Goal: Browse casually

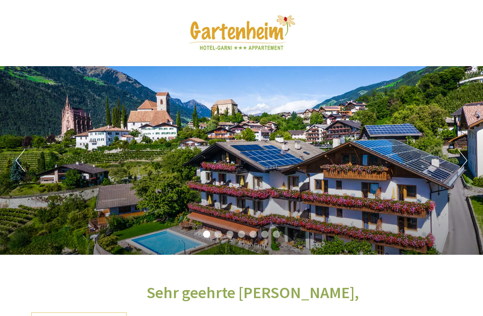
scroll to position [1, 0]
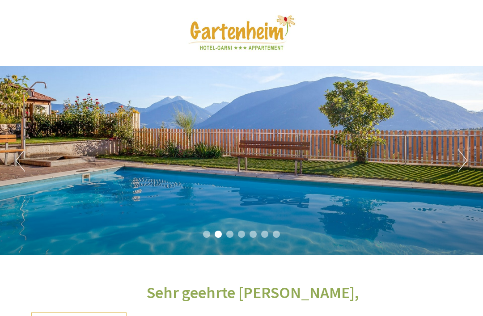
click at [13, 154] on div "Previous Next 1 2 3 4 5 6 7" at bounding box center [241, 160] width 483 height 189
click at [17, 155] on button "Previous" at bounding box center [20, 160] width 9 height 22
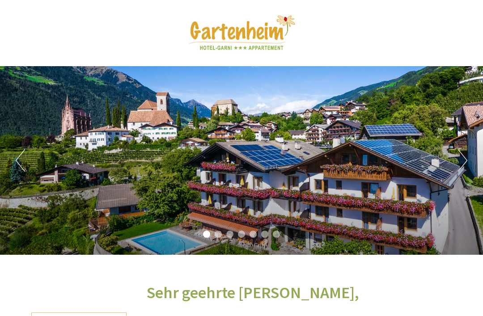
click at [455, 159] on div "Previous Next 1 2 3 4 5 6 7" at bounding box center [241, 160] width 483 height 189
click at [454, 161] on div "Previous Next 1 2 3 4 5 6 7" at bounding box center [241, 160] width 483 height 189
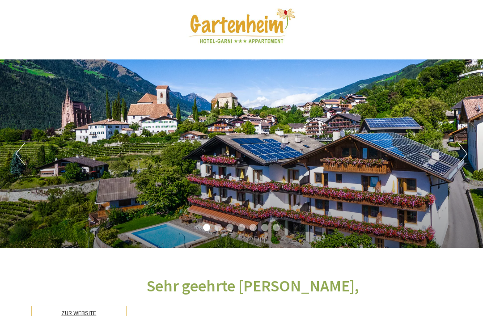
scroll to position [0, 0]
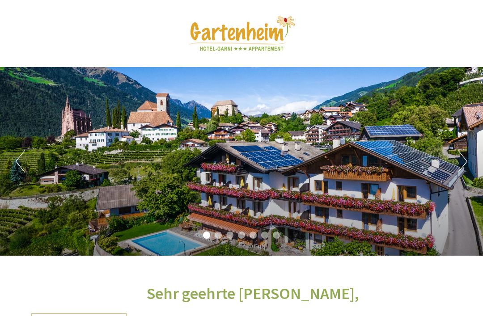
click at [390, 197] on div "Previous Next 1 2 3 4 5 6 7" at bounding box center [241, 161] width 483 height 189
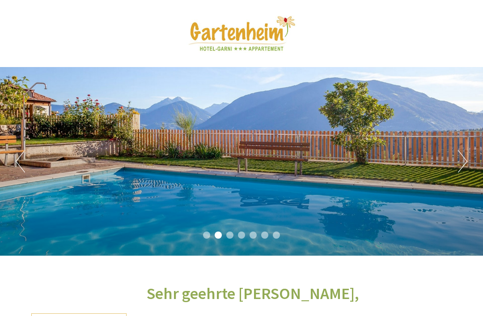
click at [450, 162] on div "Previous Next 1 2 3 4 5 6 7" at bounding box center [241, 161] width 483 height 189
click at [430, 203] on div "Previous Next 1 2 3 4 5 6 7" at bounding box center [241, 161] width 483 height 189
click at [462, 158] on button "Next" at bounding box center [462, 161] width 9 height 22
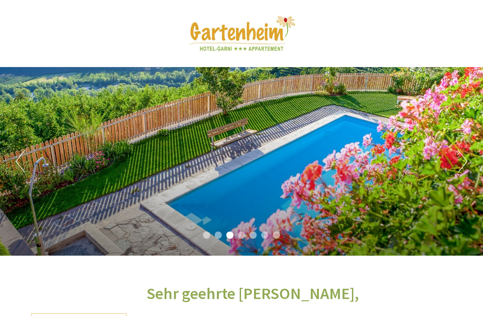
click at [459, 164] on button "Next" at bounding box center [462, 161] width 9 height 22
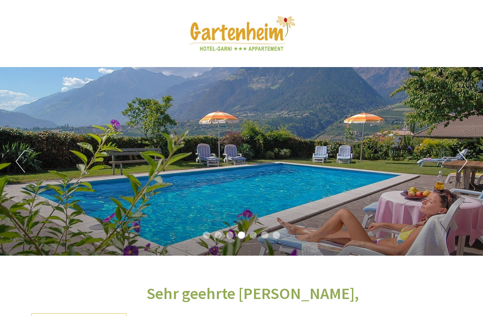
click at [454, 163] on div "Previous Next 1 2 3 4 5 6 7" at bounding box center [241, 161] width 483 height 189
click at [461, 166] on button "Next" at bounding box center [462, 161] width 9 height 22
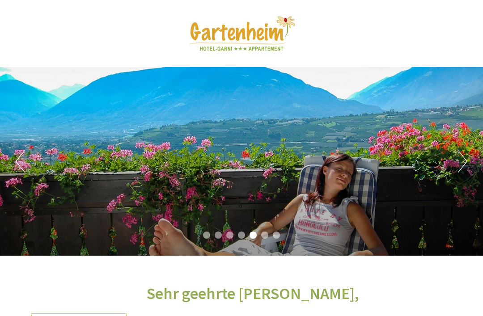
click at [458, 167] on button "Next" at bounding box center [462, 161] width 9 height 22
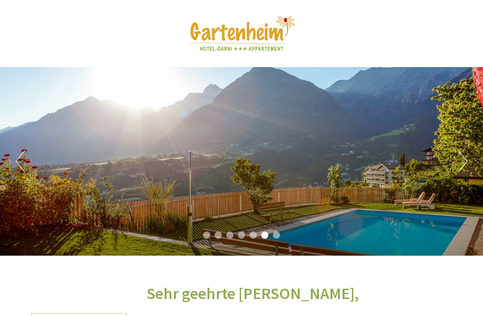
click at [464, 160] on button "Next" at bounding box center [462, 161] width 9 height 22
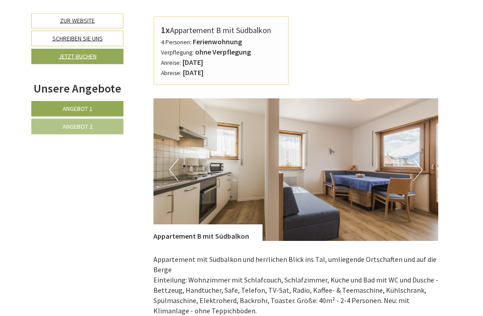
scroll to position [446, 0]
click at [422, 166] on button "Next" at bounding box center [417, 170] width 9 height 22
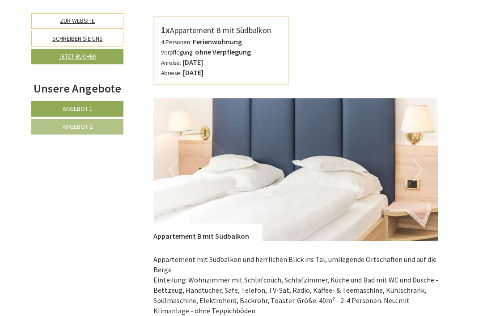
click at [421, 172] on button "Next" at bounding box center [417, 170] width 9 height 22
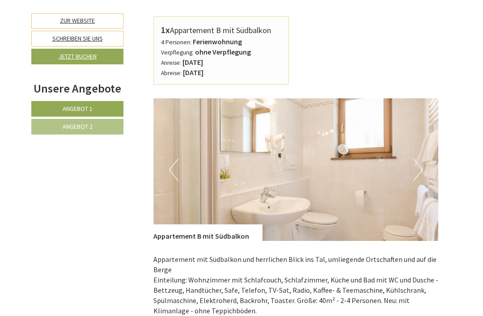
click at [429, 170] on img at bounding box center [295, 169] width 285 height 143
click at [419, 167] on button "Next" at bounding box center [417, 170] width 9 height 22
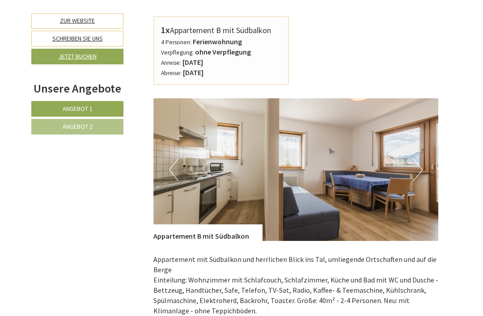
click at [420, 168] on button "Next" at bounding box center [417, 170] width 9 height 22
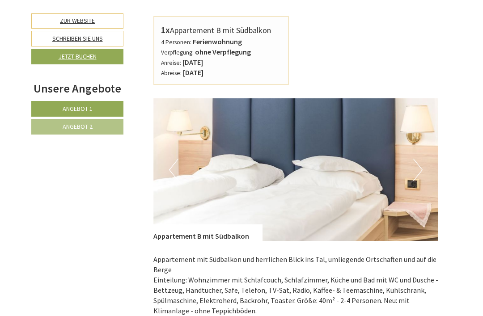
click at [426, 169] on img at bounding box center [295, 169] width 285 height 143
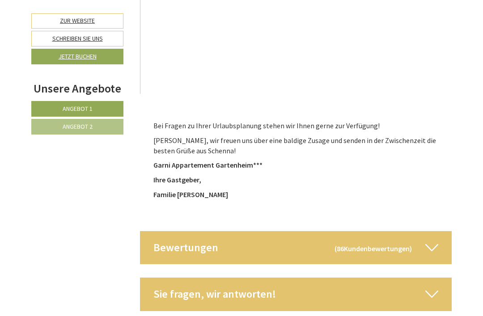
scroll to position [3408, 0]
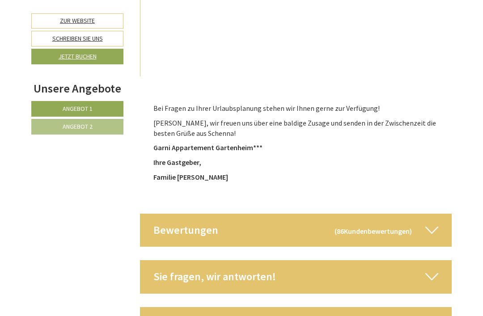
click at [322, 260] on div "Sie fragen, wir antworten!" at bounding box center [296, 276] width 312 height 33
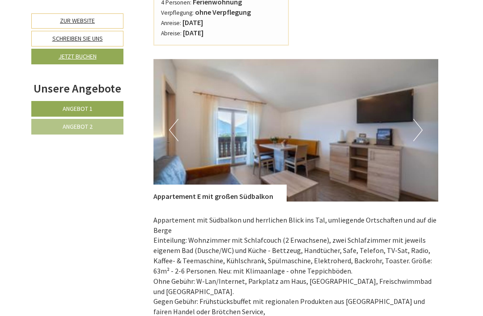
scroll to position [1146, 0]
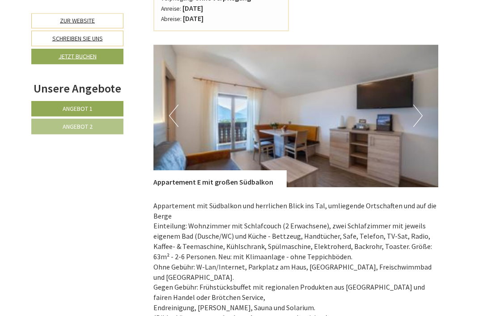
click at [423, 97] on img at bounding box center [295, 116] width 285 height 143
click at [424, 85] on img at bounding box center [295, 116] width 285 height 143
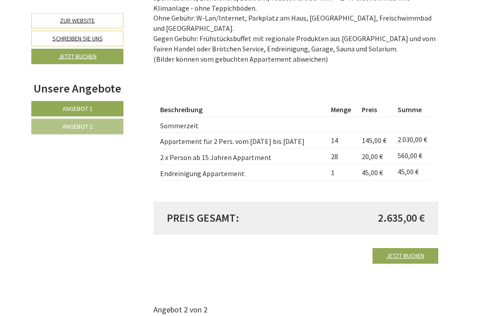
scroll to position [727, 0]
